Goal: Transaction & Acquisition: Purchase product/service

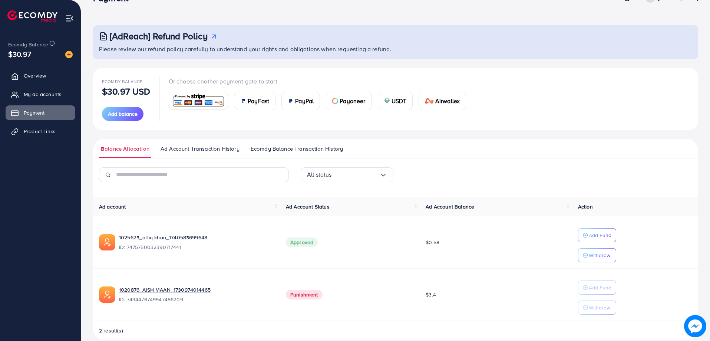
scroll to position [32, 0]
